Goal: Task Accomplishment & Management: Use online tool/utility

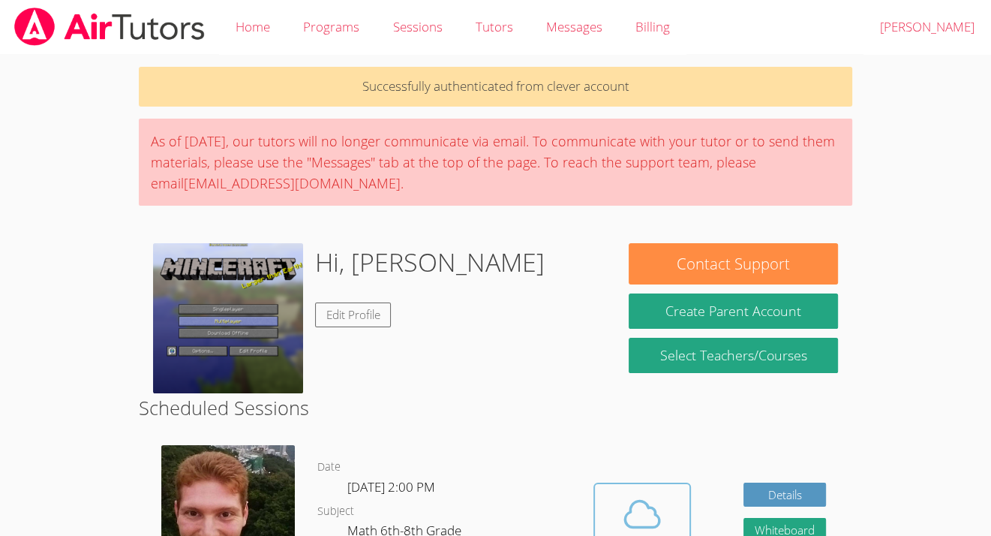
click at [621, 494] on icon at bounding box center [642, 514] width 42 height 42
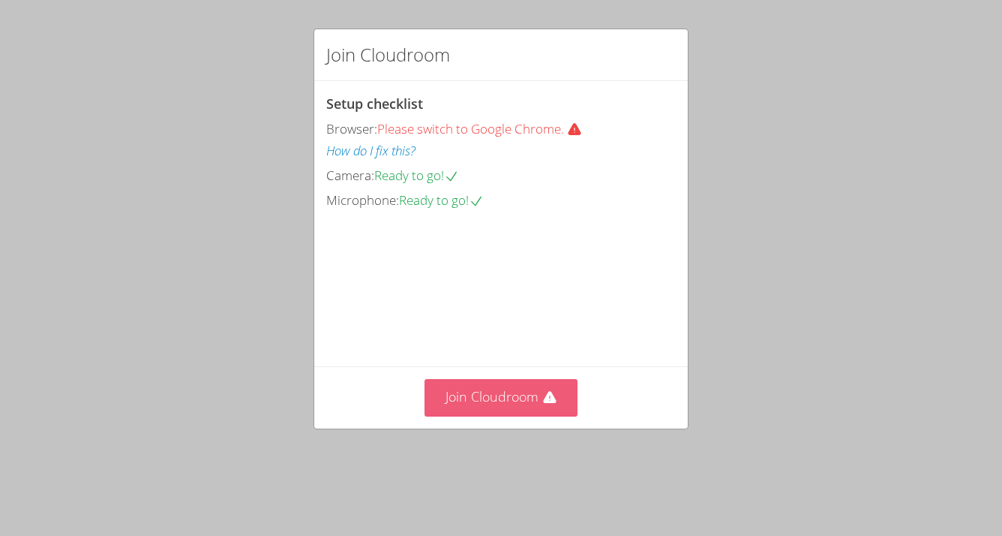
click at [538, 416] on button "Join Cloudroom" at bounding box center [502, 397] width 154 height 37
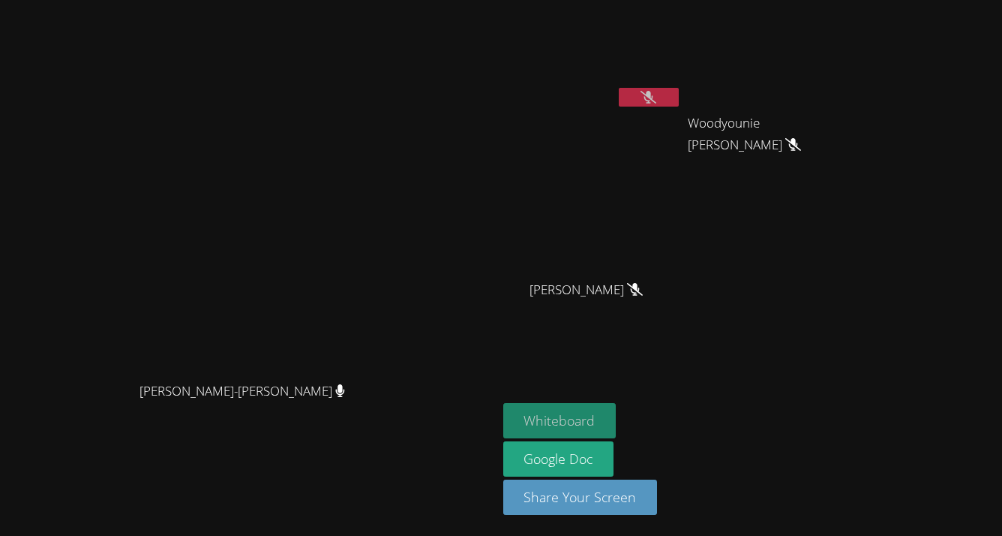
click at [617, 424] on button "Whiteboard" at bounding box center [559, 420] width 113 height 35
click at [657, 103] on icon at bounding box center [649, 97] width 16 height 13
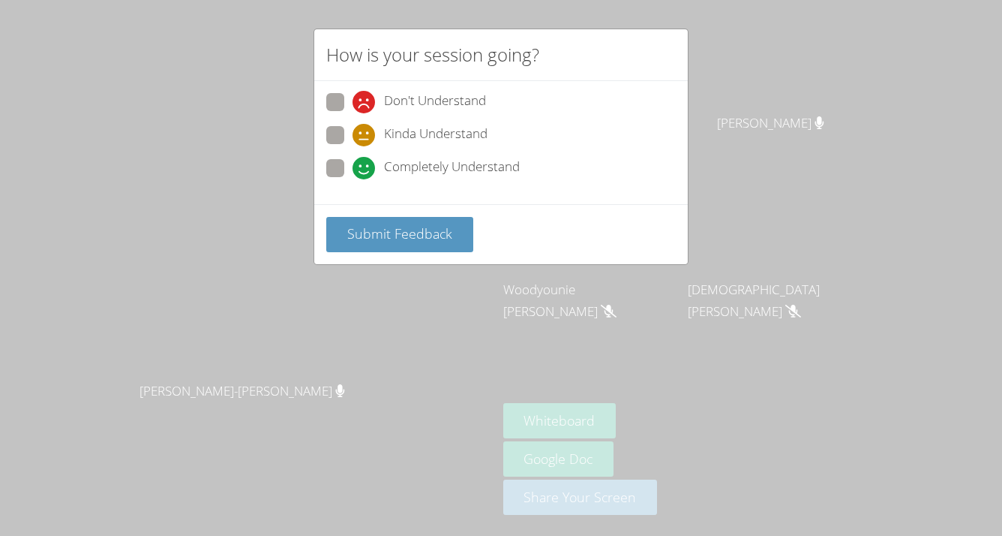
click at [370, 170] on icon at bounding box center [364, 168] width 23 height 23
click at [365, 170] on input "Completely Understand" at bounding box center [359, 165] width 13 height 13
radio input "true"
click at [387, 227] on span "Submit Feedback" at bounding box center [399, 233] width 105 height 18
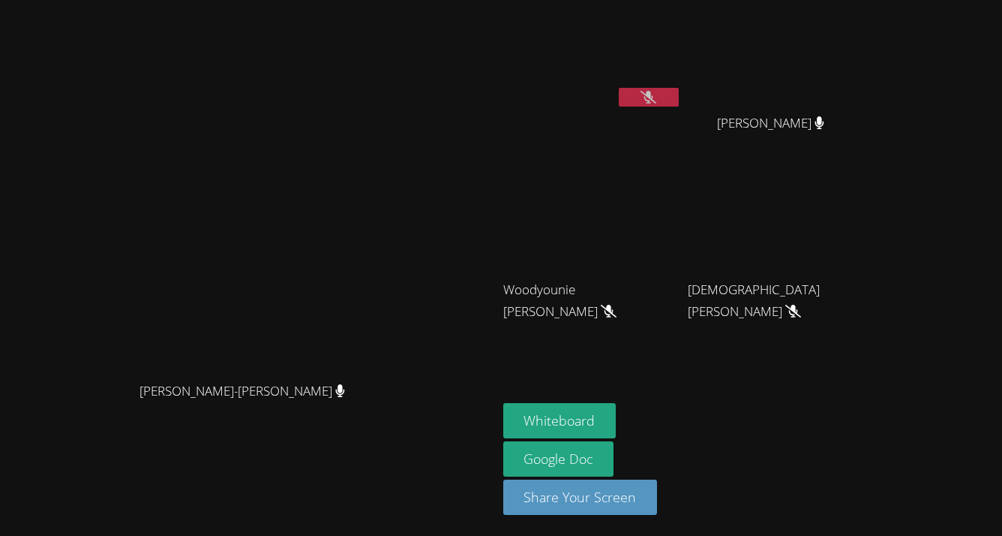
click at [657, 95] on icon at bounding box center [649, 97] width 16 height 13
